Goal: Task Accomplishment & Management: Use online tool/utility

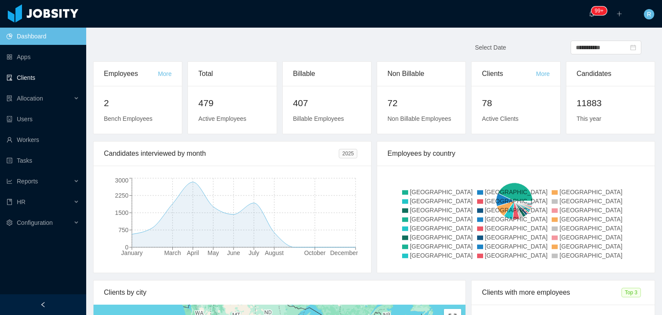
click at [26, 77] on link "Clients" at bounding box center [42, 77] width 73 height 17
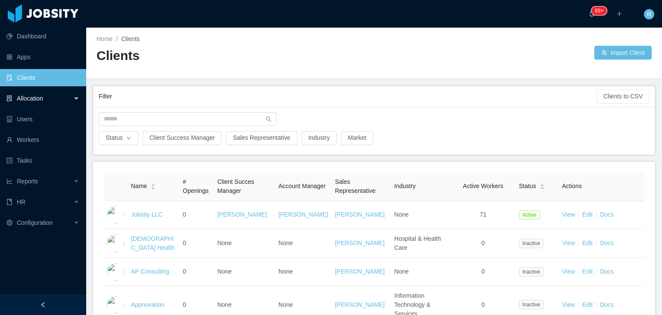
click at [48, 98] on div "Allocation" at bounding box center [43, 98] width 86 height 17
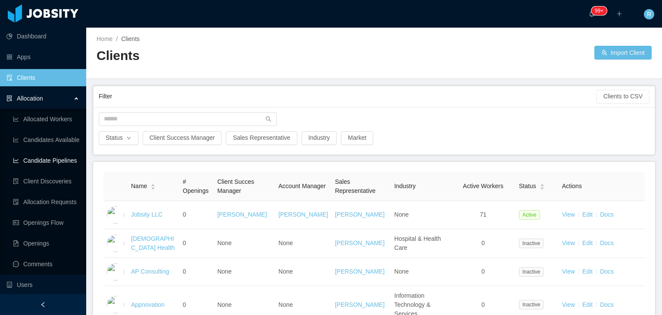
click at [53, 164] on link "Candidate Pipelines" at bounding box center [46, 160] width 66 height 17
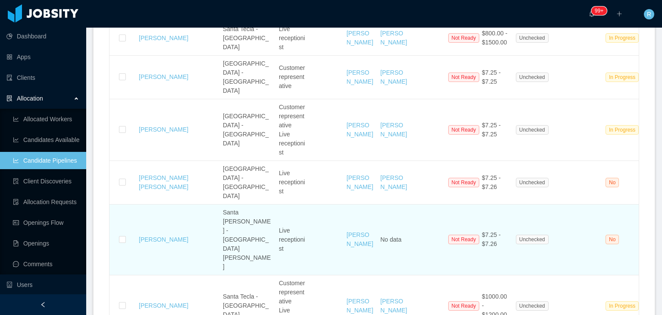
scroll to position [862, 0]
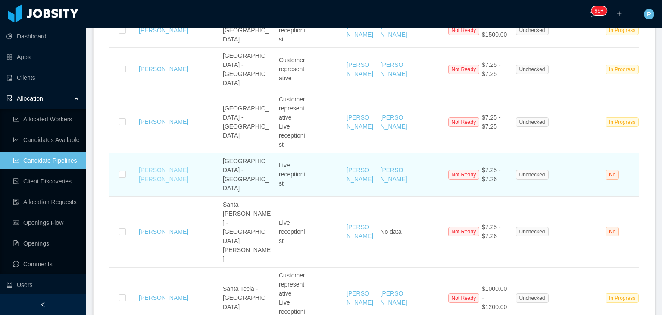
click at [156, 166] on link "Ana Paola Burgos Domínguez" at bounding box center [164, 174] width 50 height 16
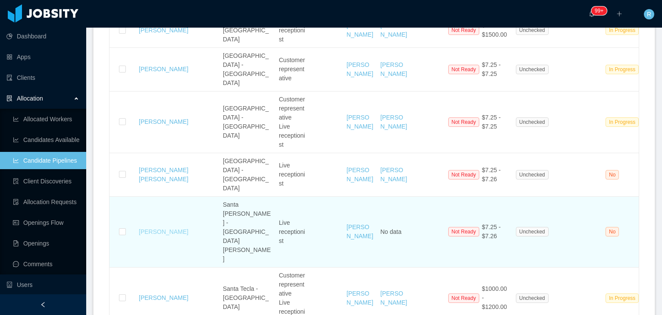
click at [161, 228] on link "[PERSON_NAME]" at bounding box center [164, 231] width 50 height 7
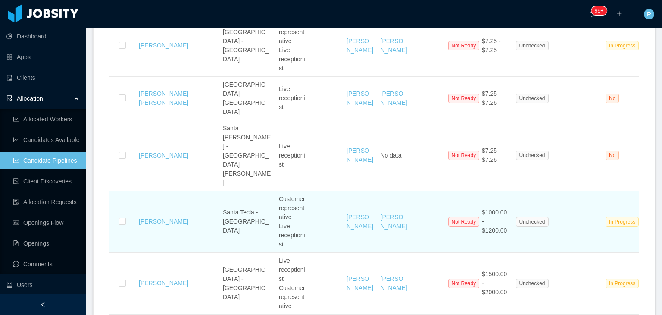
scroll to position [992, 0]
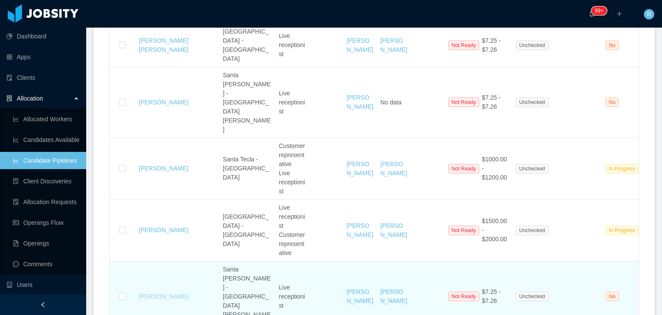
click at [156, 293] on link "[PERSON_NAME]" at bounding box center [164, 296] width 50 height 7
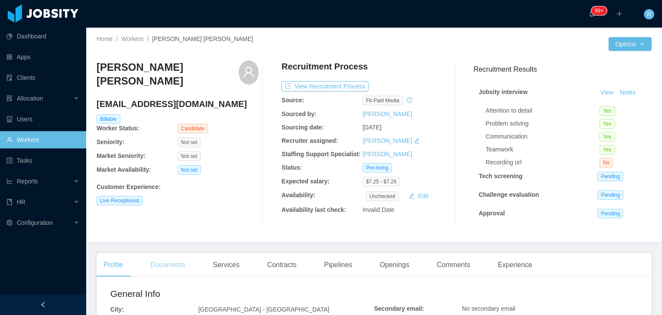
click at [173, 268] on div "Documents" at bounding box center [168, 265] width 49 height 24
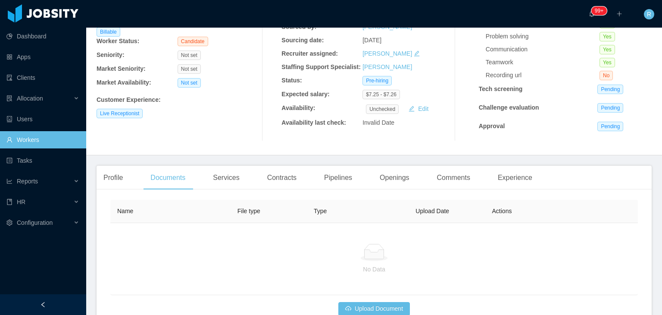
scroll to position [91, 0]
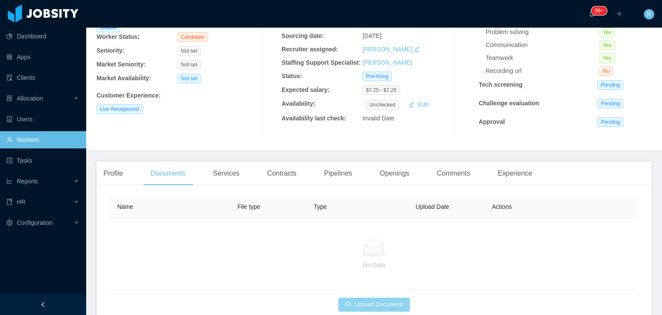
click at [358, 298] on button "Upload Document" at bounding box center [374, 304] width 72 height 14
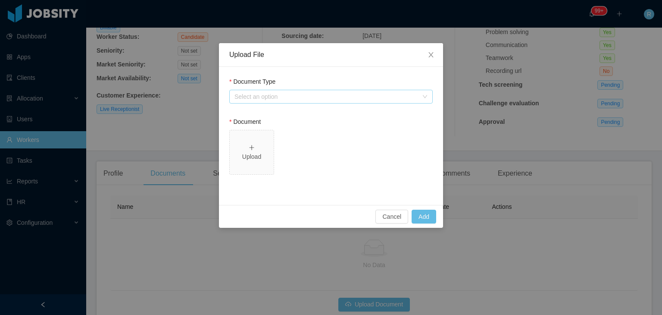
click at [289, 96] on div "Select an option" at bounding box center [327, 96] width 184 height 9
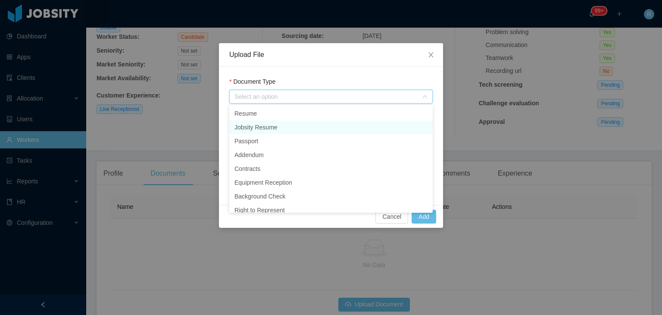
click at [268, 131] on li "Jobsity Resume" at bounding box center [330, 127] width 203 height 14
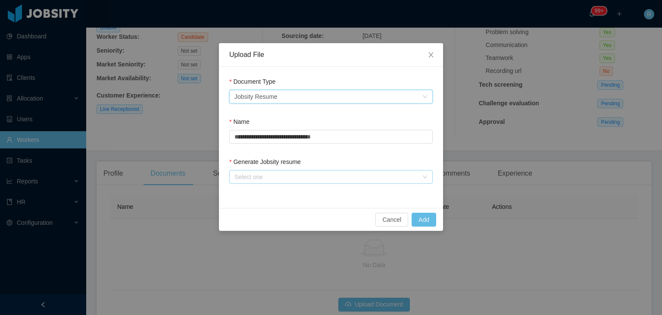
click at [357, 173] on div "Select one" at bounding box center [327, 176] width 184 height 9
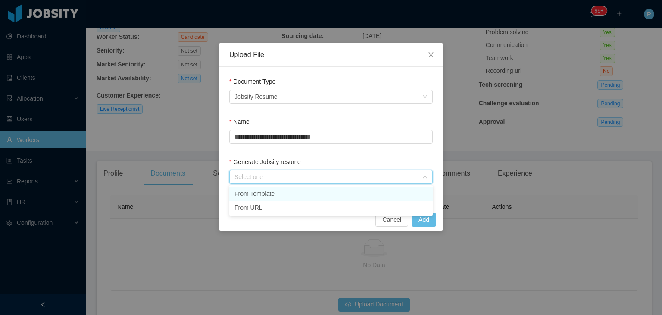
click at [303, 191] on li "From Template" at bounding box center [330, 194] width 203 height 14
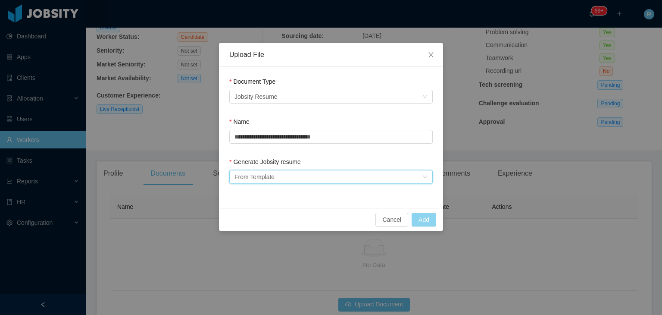
click at [429, 217] on button "Add" at bounding box center [424, 220] width 25 height 14
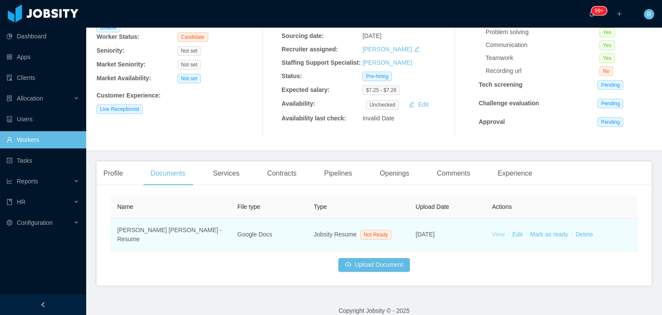
click at [495, 235] on link "View" at bounding box center [498, 234] width 13 height 7
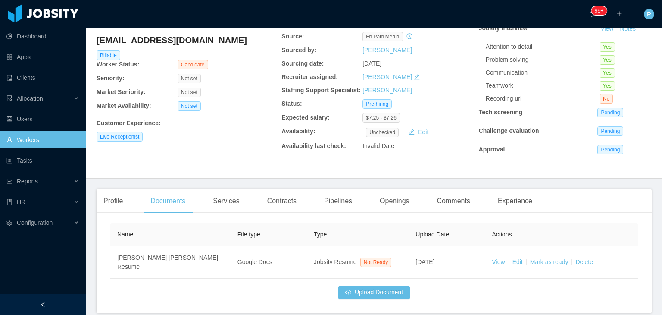
scroll to position [0, 0]
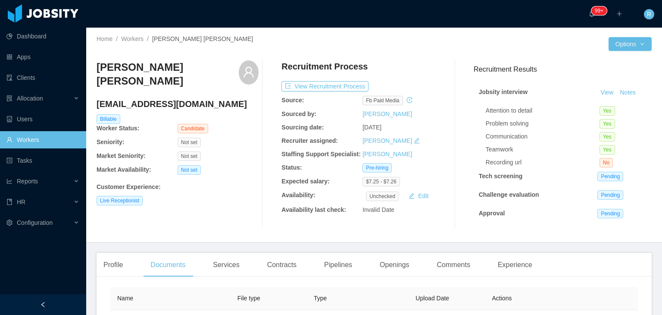
click at [175, 109] on h4 "paolaburgosd17@gmail.com" at bounding box center [178, 104] width 162 height 12
copy h4 "paolaburgosd17@gmail.com"
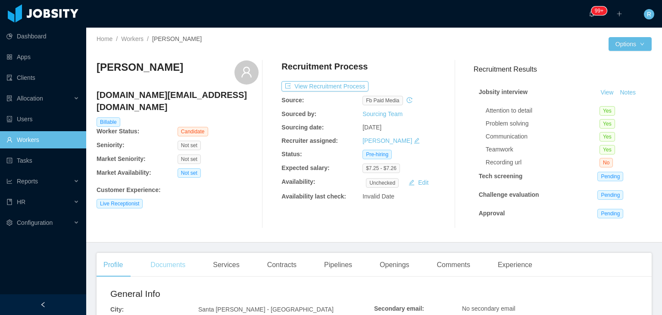
drag, startPoint x: 166, startPoint y: 265, endPoint x: 170, endPoint y: 262, distance: 5.5
click at [166, 265] on div "Documents" at bounding box center [168, 265] width 49 height 24
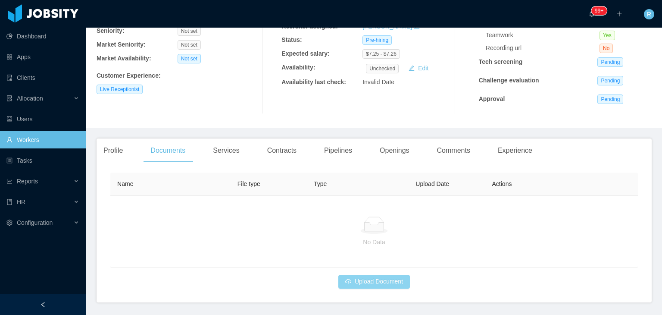
scroll to position [129, 0]
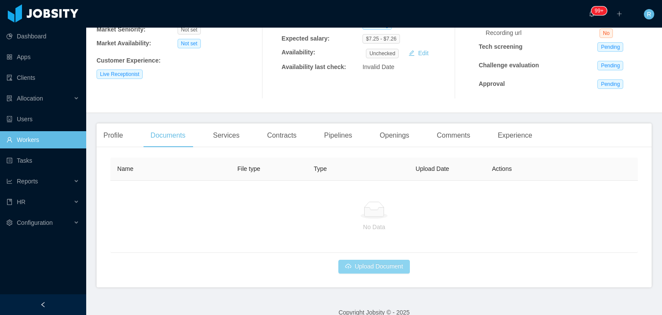
click at [369, 270] on button "Upload Document" at bounding box center [374, 267] width 72 height 14
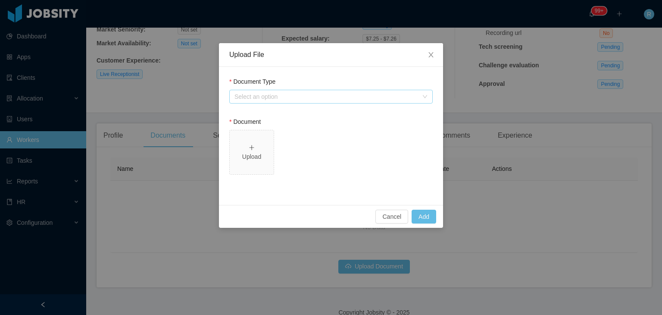
click at [308, 99] on div "Select an option" at bounding box center [327, 96] width 184 height 9
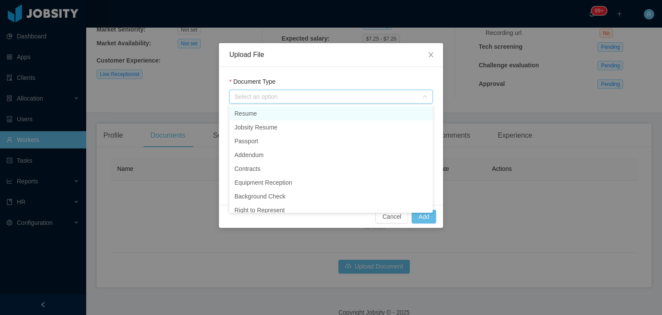
click at [279, 116] on li "Resume" at bounding box center [330, 113] width 203 height 14
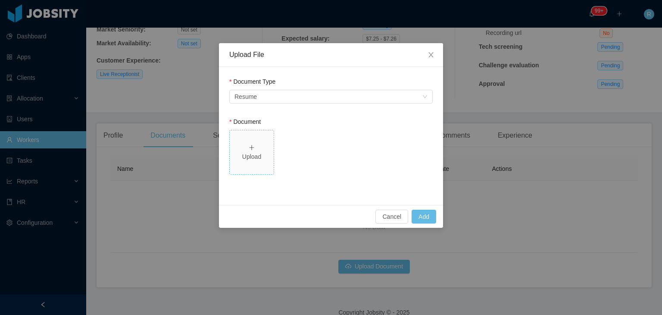
click at [248, 145] on div "Upload" at bounding box center [251, 152] width 37 height 18
click at [289, 96] on div "Select an option Resume" at bounding box center [329, 96] width 188 height 13
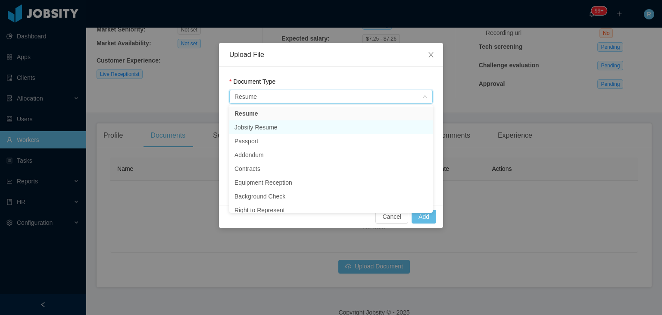
click at [266, 125] on li "Jobsity Resume" at bounding box center [330, 127] width 203 height 14
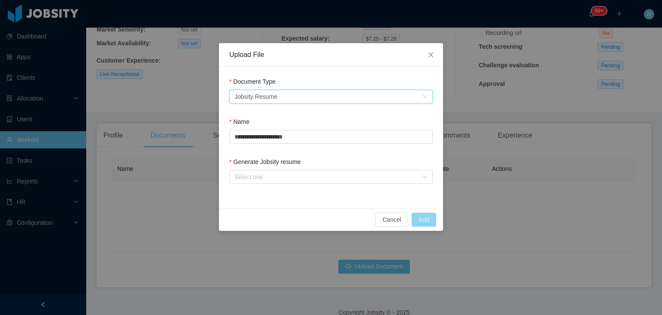
click at [425, 223] on button "Add" at bounding box center [424, 220] width 25 height 14
click at [341, 175] on div "Select one" at bounding box center [327, 176] width 184 height 9
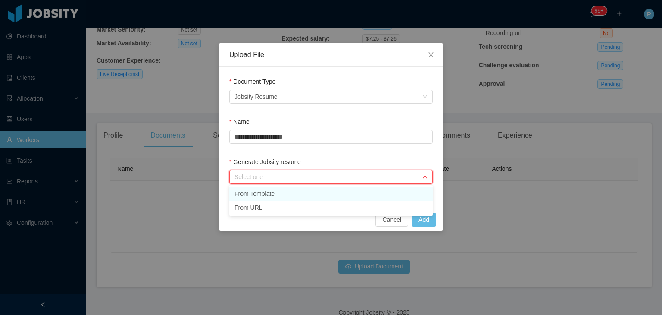
click at [299, 191] on li "From Template" at bounding box center [330, 194] width 203 height 14
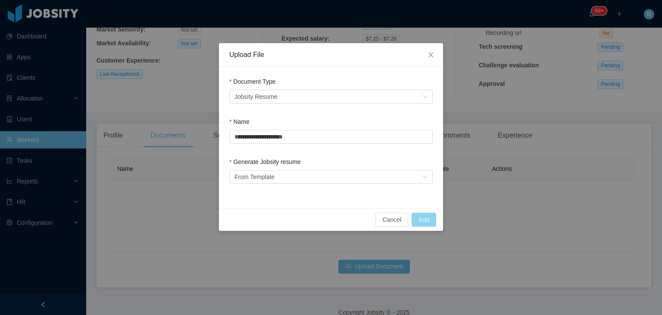
click at [425, 219] on button "Add" at bounding box center [424, 220] width 25 height 14
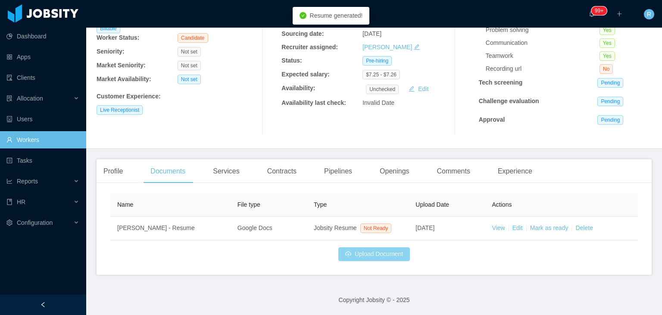
scroll to position [94, 0]
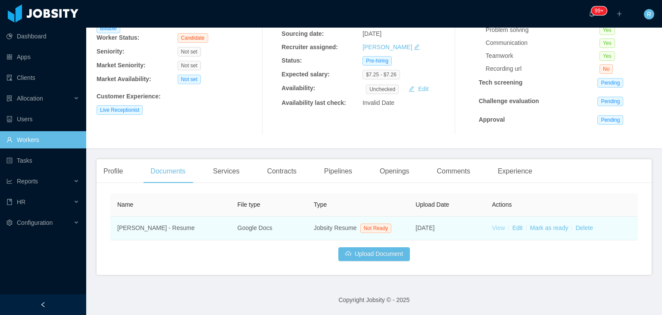
click at [497, 228] on link "View" at bounding box center [498, 227] width 13 height 7
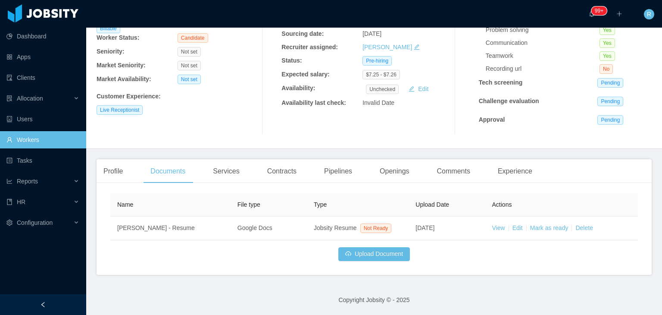
scroll to position [0, 0]
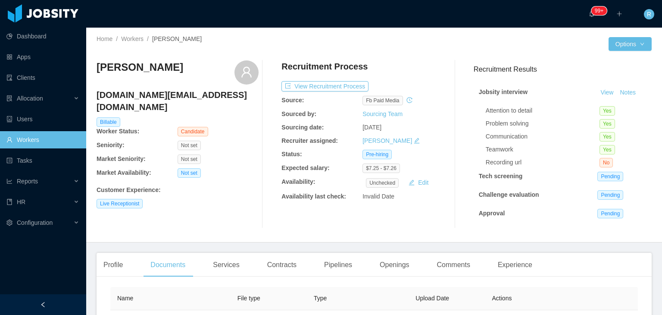
click at [155, 99] on h4 "mavargas.93.mv@gmail.com" at bounding box center [178, 101] width 162 height 24
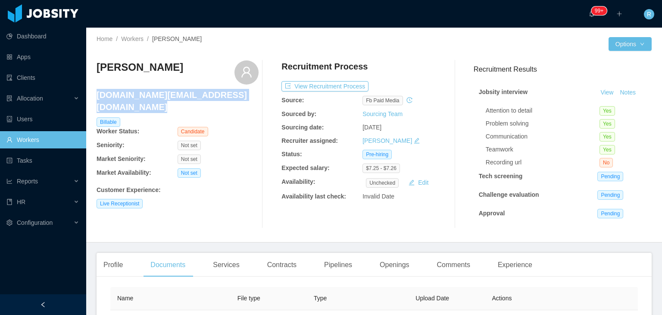
click at [155, 99] on h4 "mavargas.93.mv@gmail.com" at bounding box center [178, 101] width 162 height 24
copy h4 "mavargas.93.mv@gmail.com"
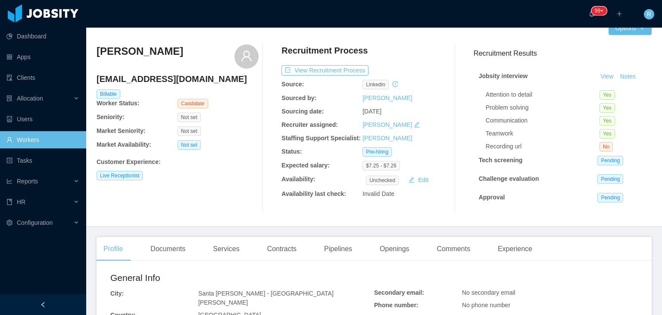
scroll to position [43, 0]
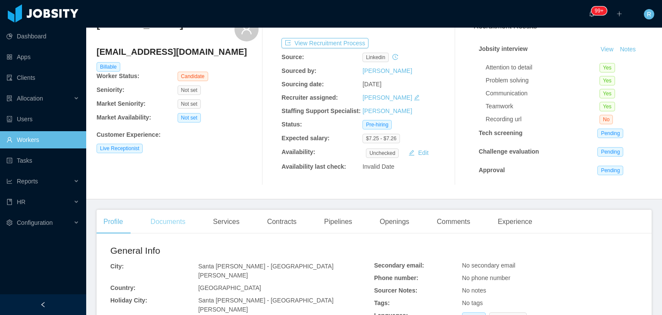
click at [181, 222] on div "Documents" at bounding box center [168, 222] width 49 height 24
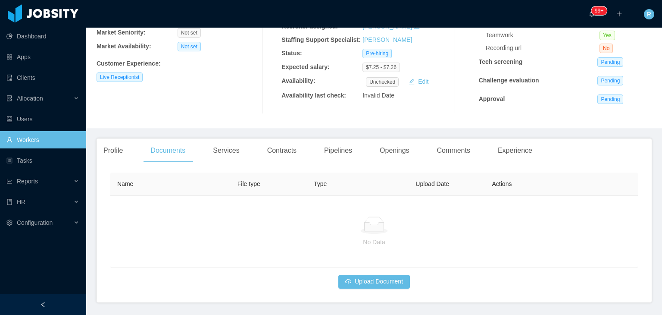
scroll to position [129, 0]
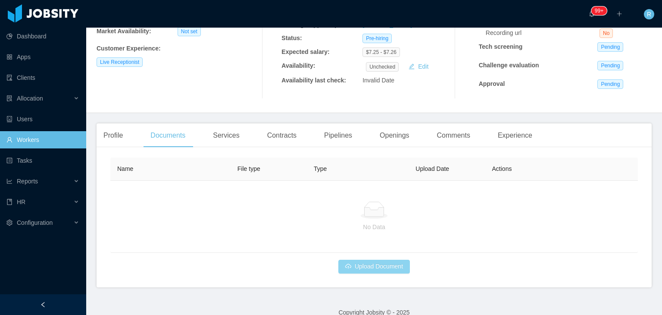
click at [366, 260] on button "Upload Document" at bounding box center [374, 267] width 72 height 14
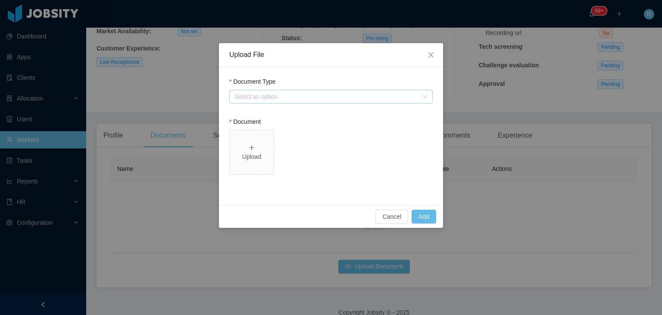
click at [326, 100] on div "Select an option" at bounding box center [327, 96] width 184 height 9
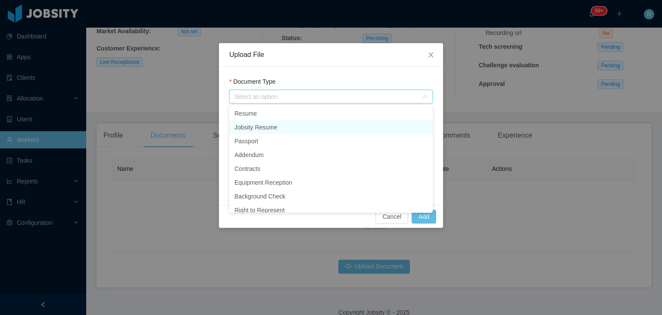
click at [279, 123] on li "Jobsity Resume" at bounding box center [330, 127] width 203 height 14
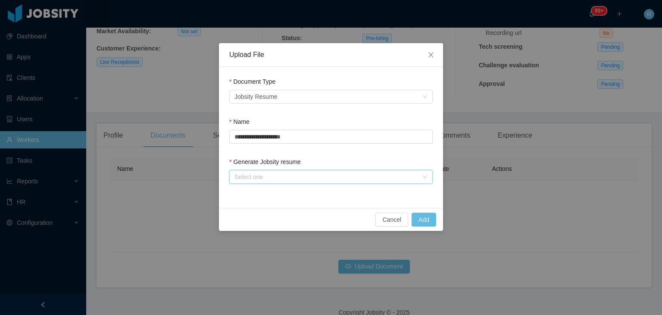
click at [342, 183] on div "Select one" at bounding box center [329, 176] width 188 height 13
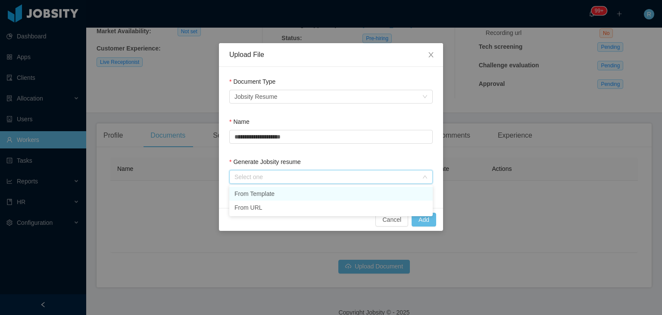
click at [305, 196] on li "From Template" at bounding box center [330, 194] width 203 height 14
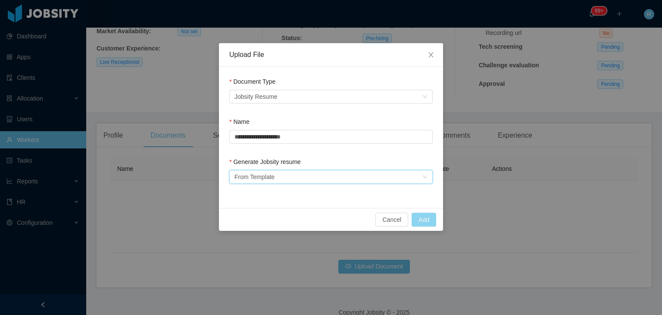
click at [419, 216] on button "Add" at bounding box center [424, 220] width 25 height 14
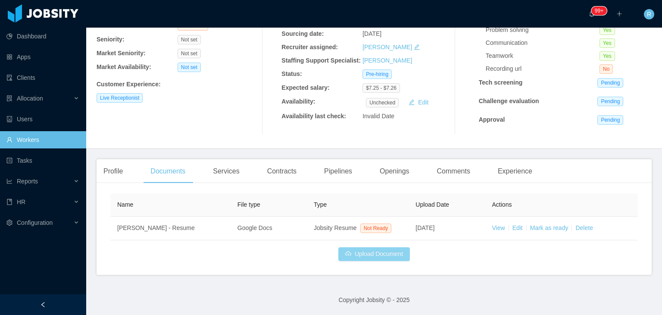
scroll to position [94, 0]
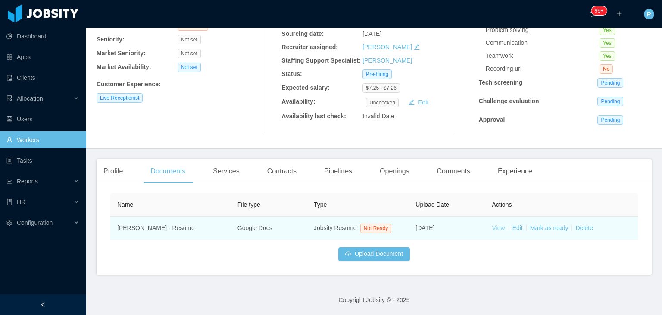
click at [494, 225] on link "View" at bounding box center [498, 227] width 13 height 7
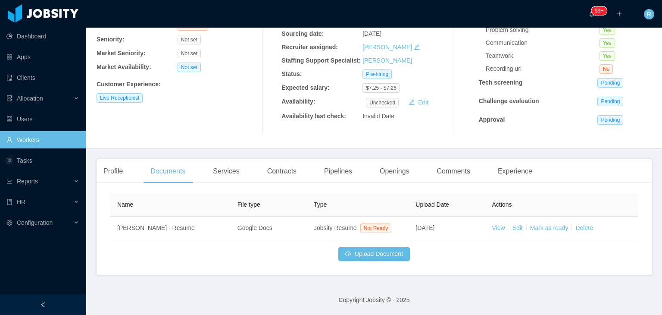
scroll to position [0, 0]
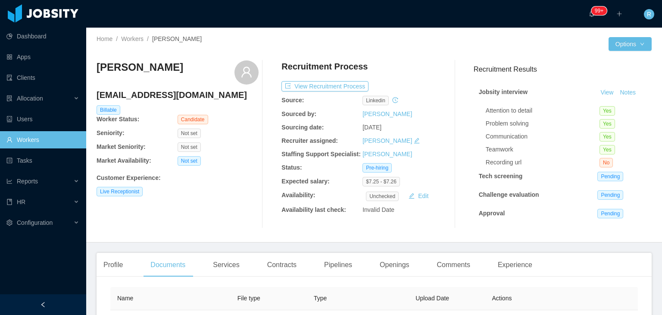
click at [157, 100] on h4 "reskadrummer@gmail.com" at bounding box center [178, 95] width 162 height 12
copy h4 "reskadrummer@gmail.com"
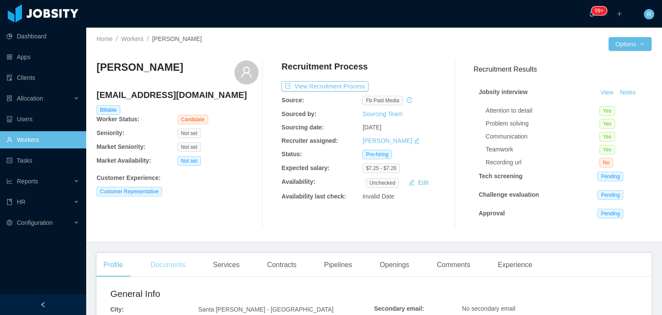
click at [169, 259] on div "Documents" at bounding box center [168, 265] width 49 height 24
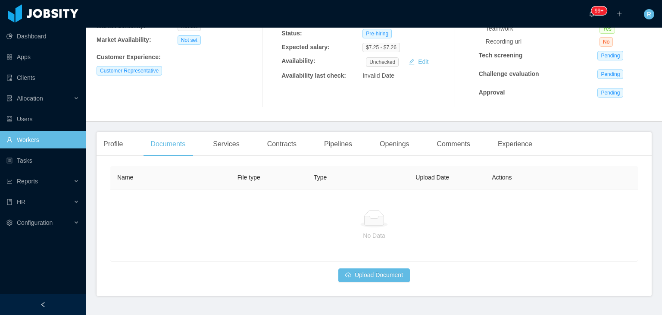
scroll to position [129, 0]
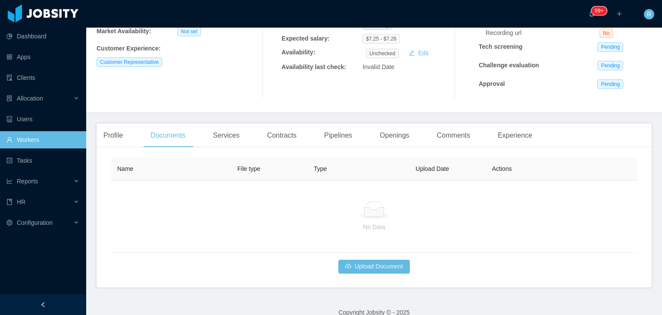
click at [369, 274] on div "Name File type Type Upload Date Actions No Data Upload Document" at bounding box center [374, 220] width 555 height 133
click at [366, 269] on button "Upload Document" at bounding box center [374, 267] width 72 height 14
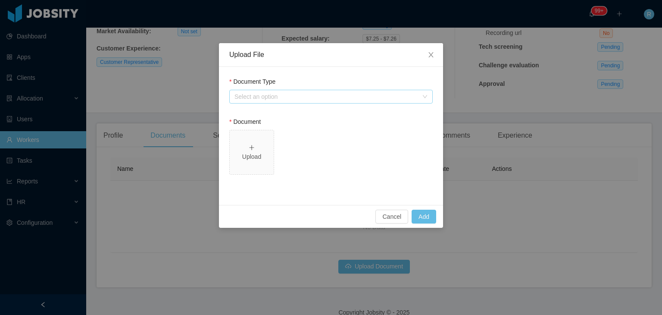
click at [309, 100] on div "Select an option" at bounding box center [327, 96] width 184 height 9
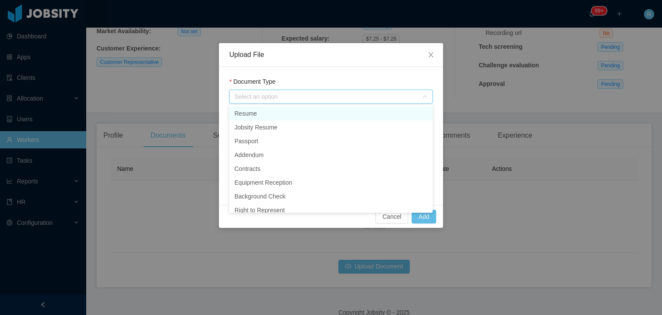
click at [285, 113] on li "Resume" at bounding box center [330, 113] width 203 height 14
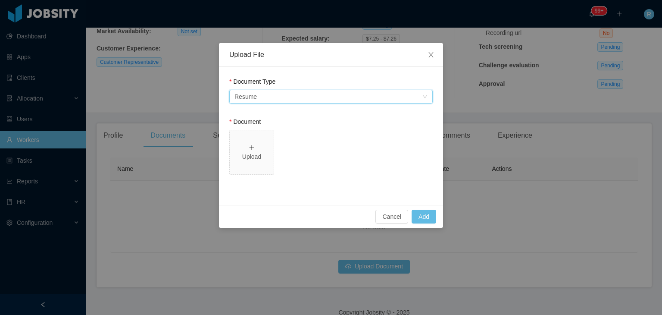
click at [296, 100] on div "Select an option Resume" at bounding box center [329, 96] width 188 height 13
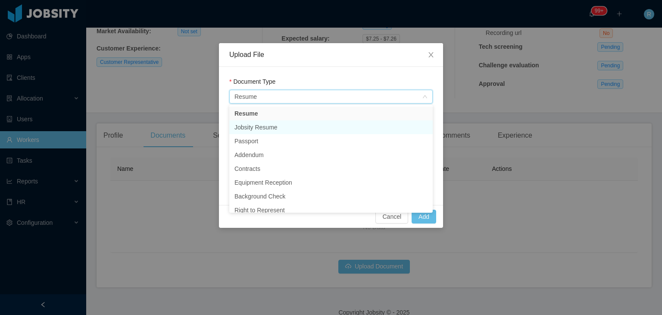
click at [288, 125] on li "Jobsity Resume" at bounding box center [330, 127] width 203 height 14
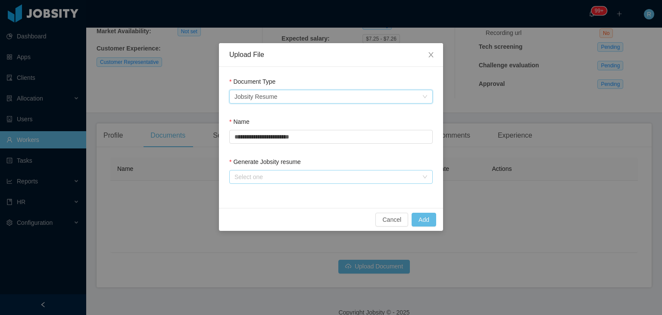
click at [312, 175] on div "Select one" at bounding box center [327, 176] width 184 height 9
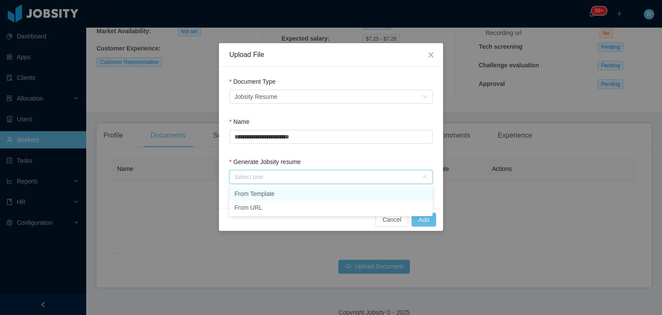
click at [269, 193] on li "From Template" at bounding box center [330, 194] width 203 height 14
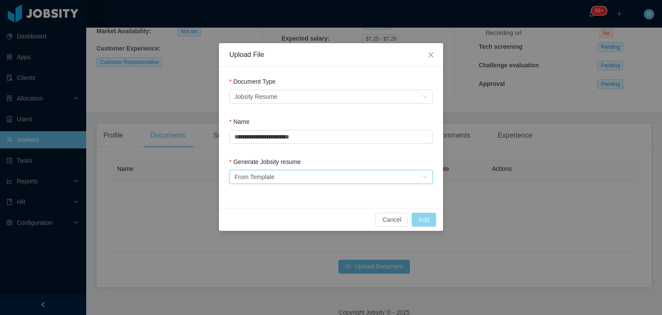
click at [426, 218] on button "Add" at bounding box center [424, 220] width 25 height 14
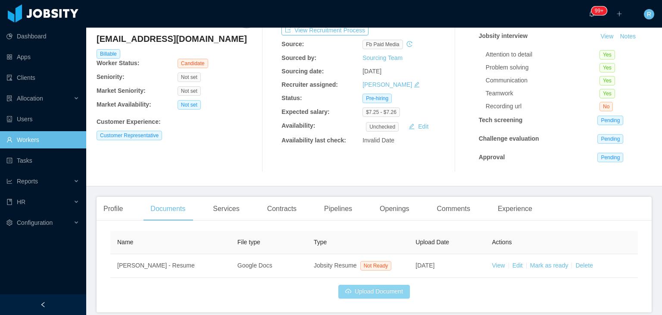
scroll to position [53, 0]
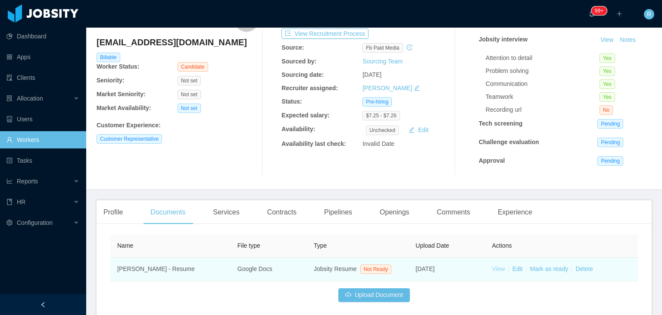
click at [493, 267] on link "View" at bounding box center [498, 268] width 13 height 7
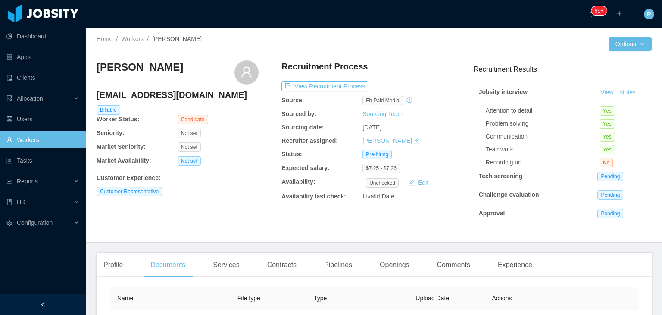
click at [165, 92] on h4 "gabyalequi96@gmail.com" at bounding box center [178, 95] width 162 height 12
copy h4 "gabyalequi96@gmail.com"
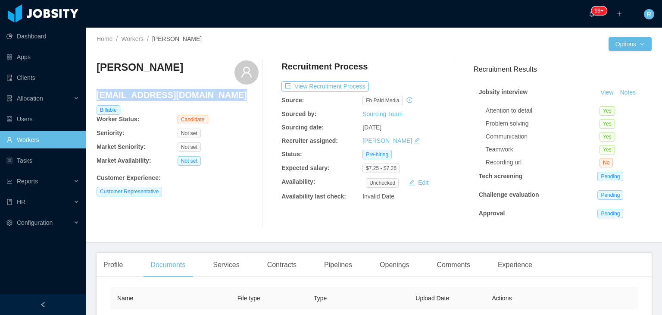
copy h4 "gabyalequi96@gmail.com"
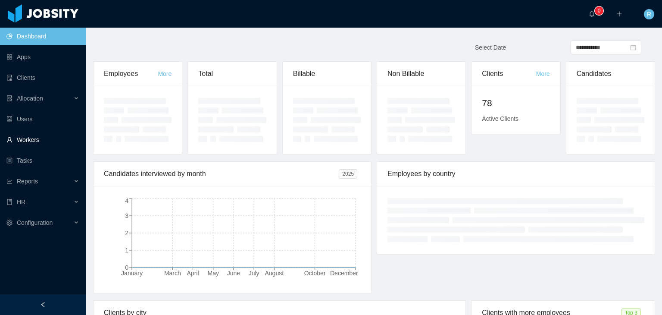
click at [31, 138] on link "Workers" at bounding box center [42, 139] width 73 height 17
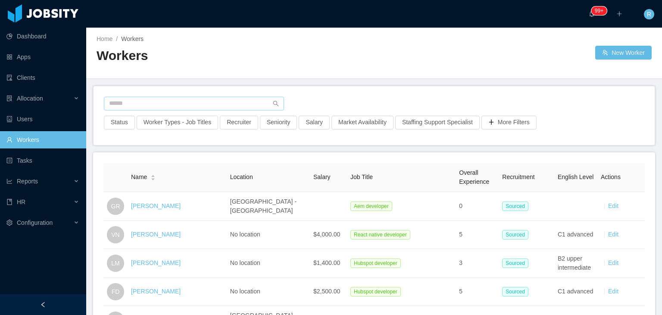
drag, startPoint x: 189, startPoint y: 91, endPoint x: 189, endPoint y: 97, distance: 5.6
click at [189, 97] on div "Status Worker Types - Job Titles Recruiter Seniority Salary Market Availability…" at bounding box center [374, 115] width 561 height 59
click at [189, 97] on input "text" at bounding box center [194, 104] width 180 height 14
click at [189, 97] on input "*" at bounding box center [194, 104] width 180 height 14
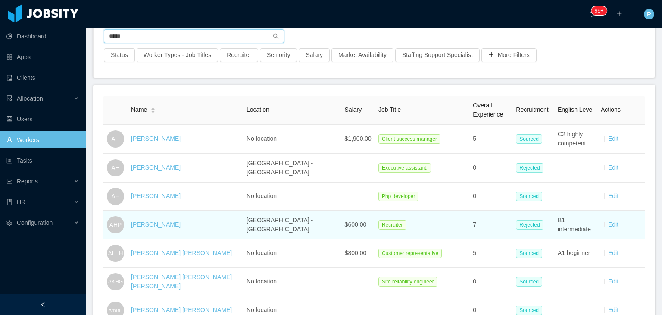
scroll to position [63, 0]
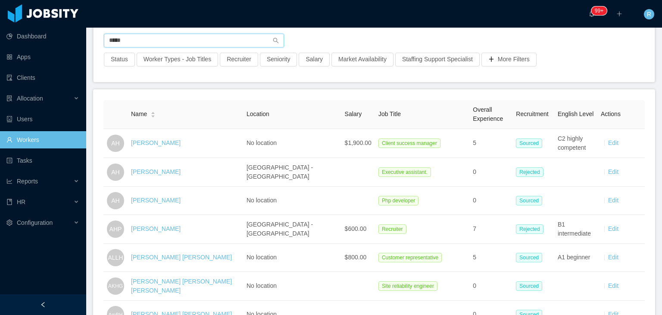
type input "*****"
click at [181, 40] on input "*****" at bounding box center [194, 41] width 180 height 14
paste input "**********"
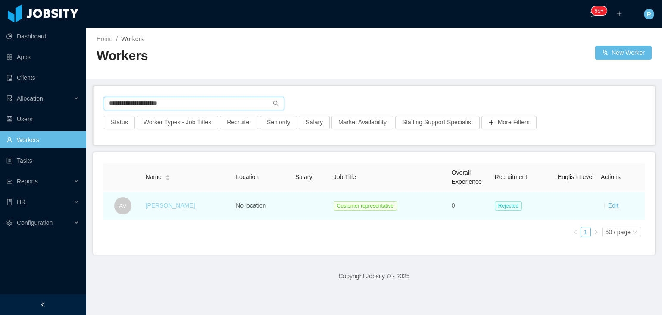
type input "**********"
click at [163, 206] on link "[PERSON_NAME]" at bounding box center [171, 205] width 50 height 7
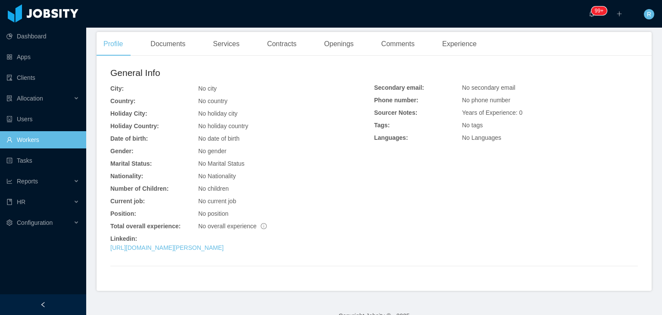
scroll to position [198, 0]
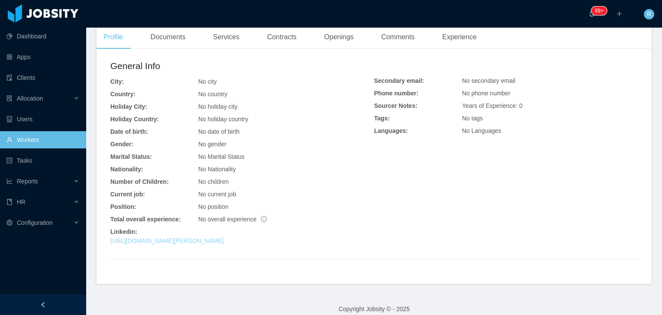
click at [224, 241] on link "[URL][DOMAIN_NAME][PERSON_NAME]" at bounding box center [166, 240] width 113 height 7
